Goal: Task Accomplishment & Management: Use online tool/utility

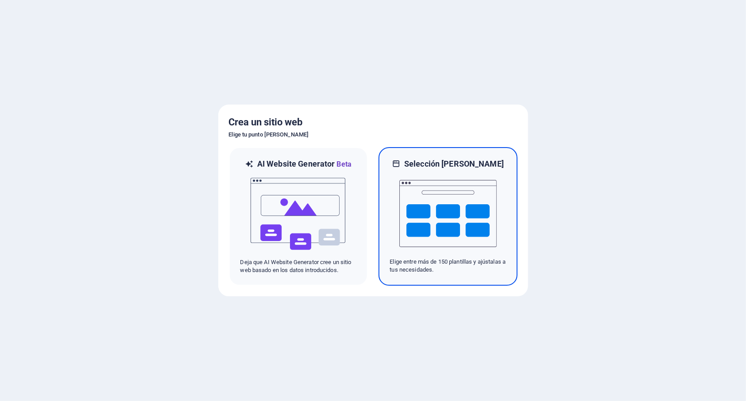
click at [422, 197] on img at bounding box center [447, 213] width 97 height 89
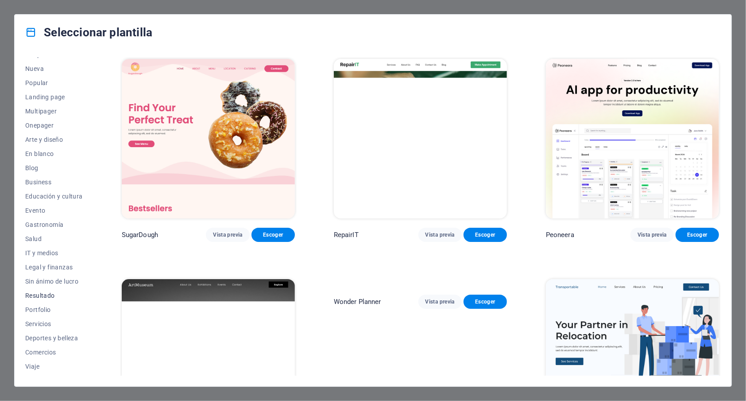
scroll to position [18, 0]
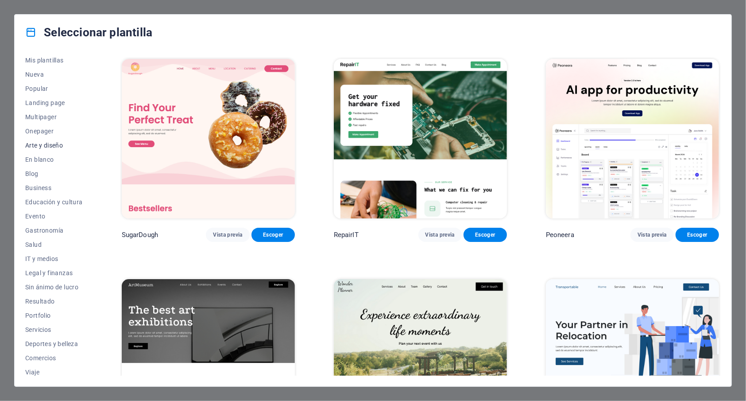
click at [57, 148] on span "Arte y diseño" at bounding box center [54, 145] width 58 height 7
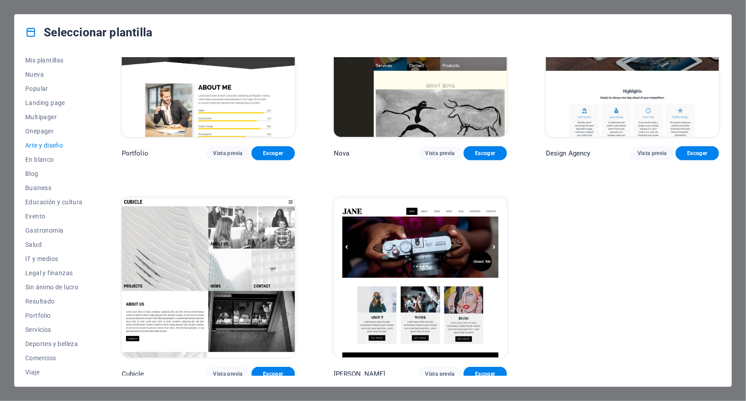
scroll to position [741, 0]
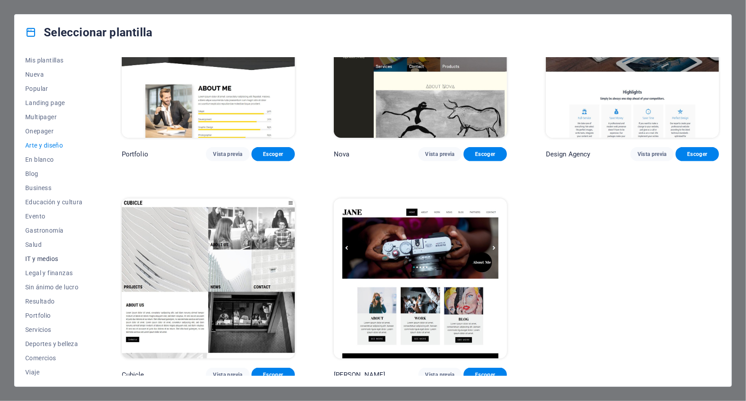
click at [55, 255] on span "IT y medios" at bounding box center [54, 258] width 58 height 7
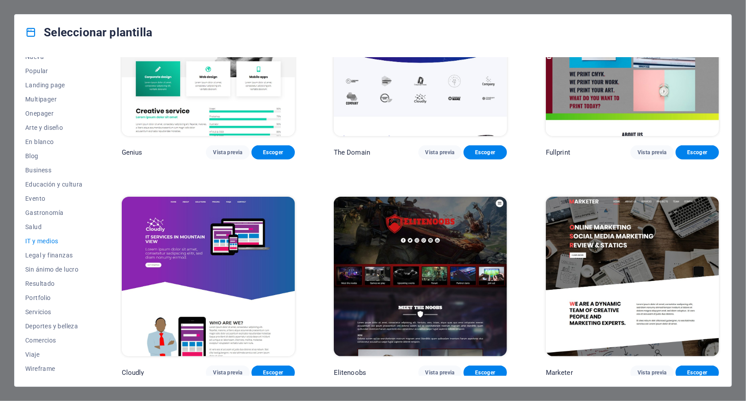
scroll to position [522, 0]
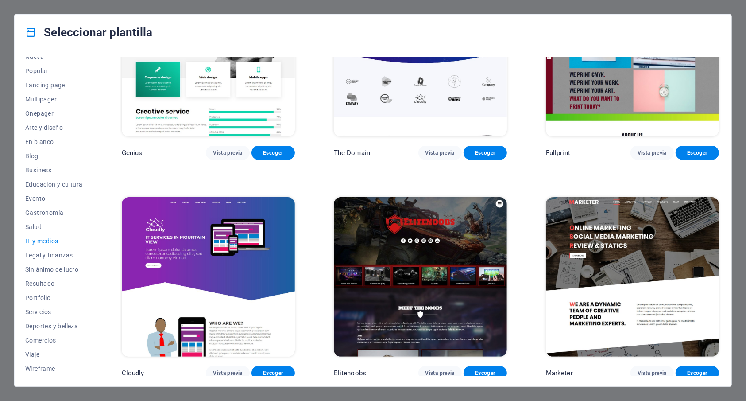
click at [472, 236] on img at bounding box center [420, 276] width 173 height 159
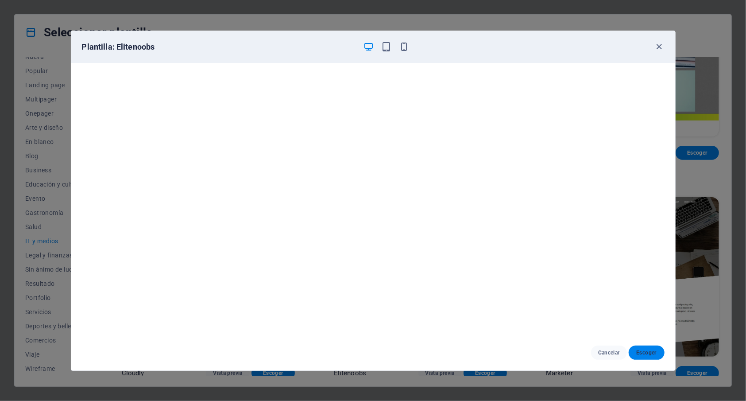
click at [644, 350] on span "Escoger" at bounding box center [647, 352] width 22 height 7
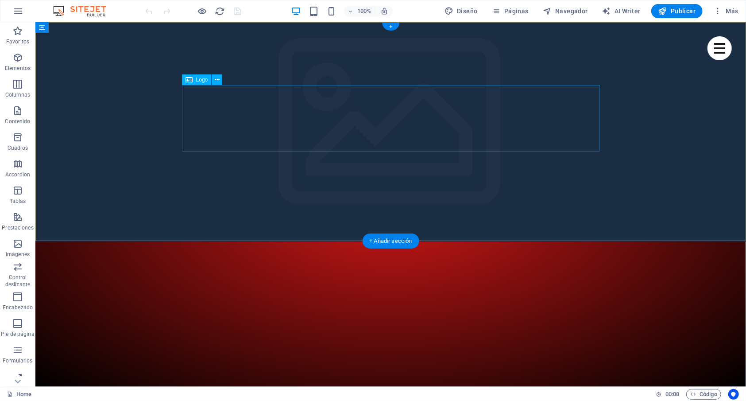
select select "px"
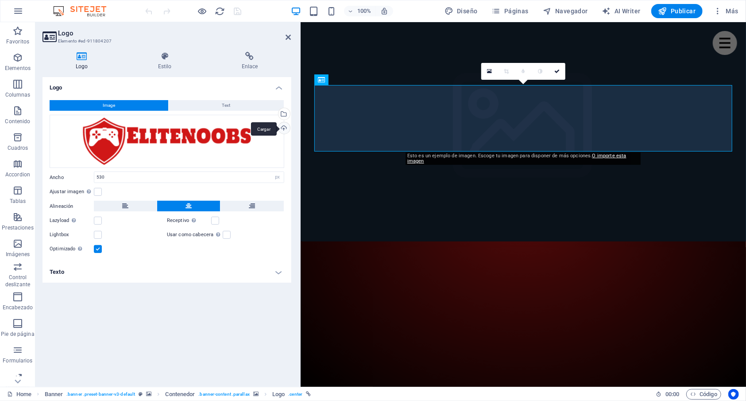
click at [283, 128] on div "Cargar" at bounding box center [283, 128] width 13 height 13
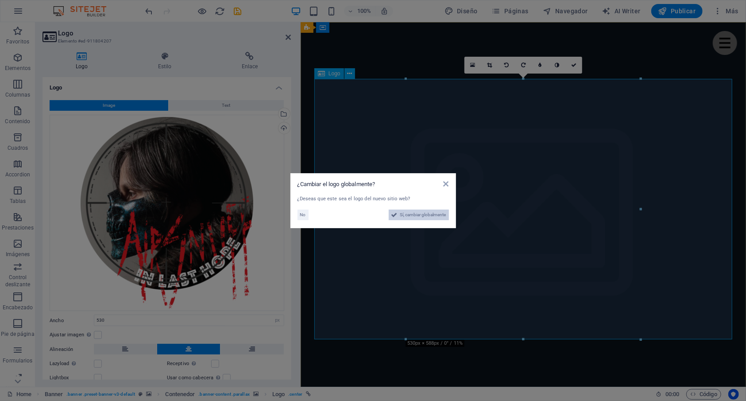
click at [418, 216] on span "Sí, cambiar globalmente" at bounding box center [423, 214] width 46 height 11
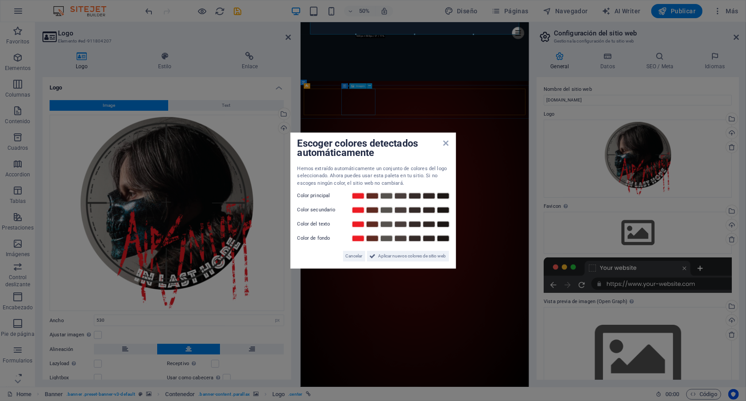
scroll to position [328, 0]
click at [447, 144] on icon at bounding box center [445, 142] width 5 height 7
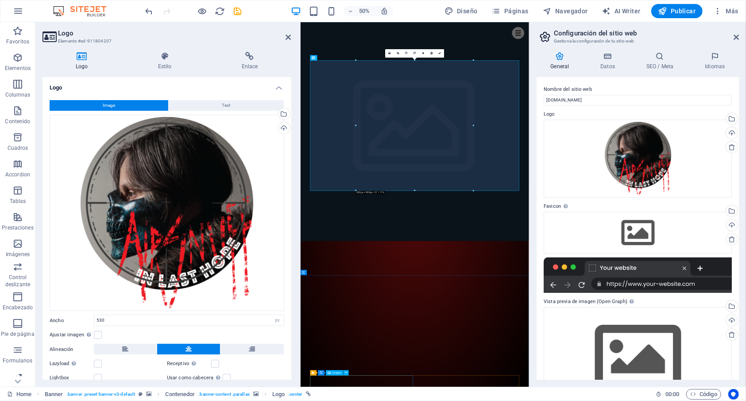
scroll to position [0, 0]
